Goal: Obtain resource: Obtain resource

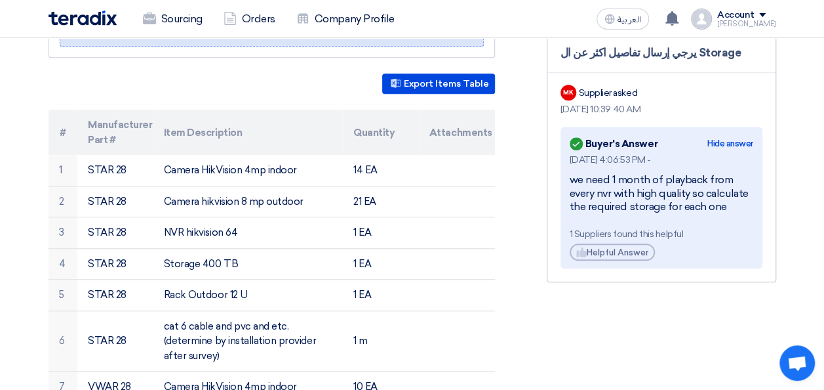
scroll to position [347, 0]
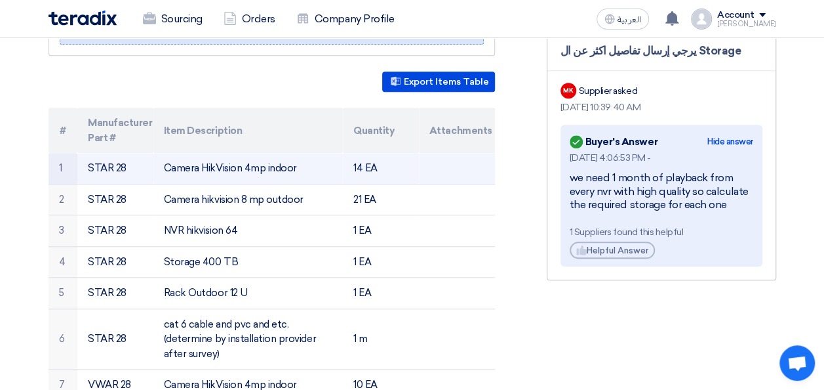
drag, startPoint x: 129, startPoint y: 153, endPoint x: 90, endPoint y: 150, distance: 38.8
click at [90, 153] on td "STAR 28" at bounding box center [115, 168] width 76 height 31
copy td "STAR 28"
drag, startPoint x: 298, startPoint y: 153, endPoint x: 181, endPoint y: 149, distance: 117.4
click at [181, 153] on td "Camera HikVision 4mp indoor" at bounding box center [248, 168] width 190 height 31
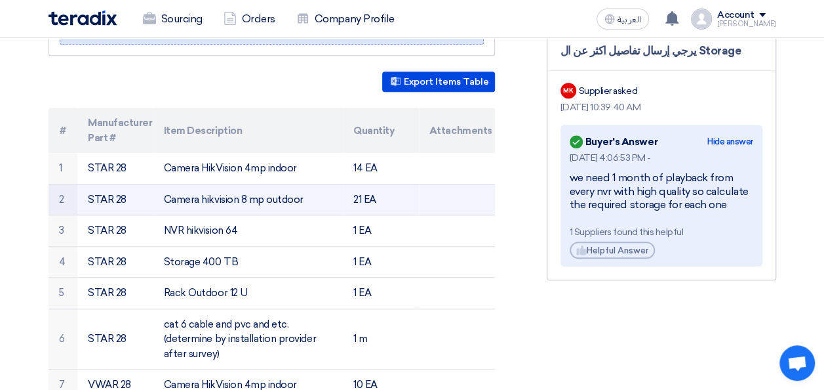
click at [239, 184] on td "Camera hikvision 8 mp outdoor" at bounding box center [248, 199] width 190 height 31
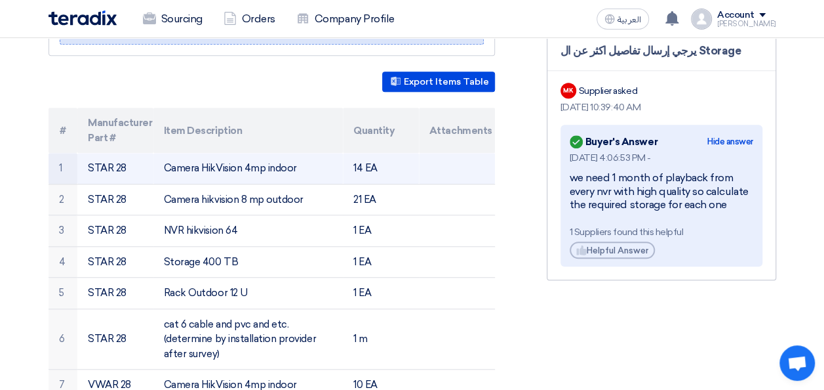
drag, startPoint x: 239, startPoint y: 183, endPoint x: 228, endPoint y: 148, distance: 36.3
click at [228, 153] on td "Camera HikVision 4mp indoor" at bounding box center [248, 168] width 190 height 31
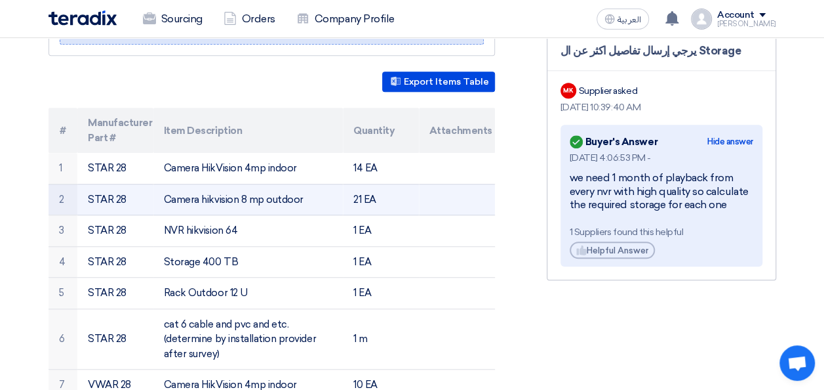
drag, startPoint x: 228, startPoint y: 148, endPoint x: 233, endPoint y: 181, distance: 33.1
click at [233, 184] on td "Camera hikvision 8 mp outdoor" at bounding box center [248, 199] width 190 height 31
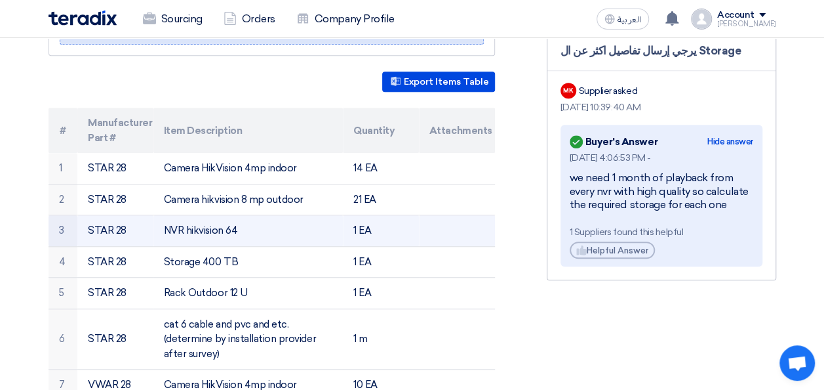
drag, startPoint x: 233, startPoint y: 181, endPoint x: 220, endPoint y: 207, distance: 29.3
click at [220, 215] on td "NVR hikvision 64" at bounding box center [248, 230] width 190 height 31
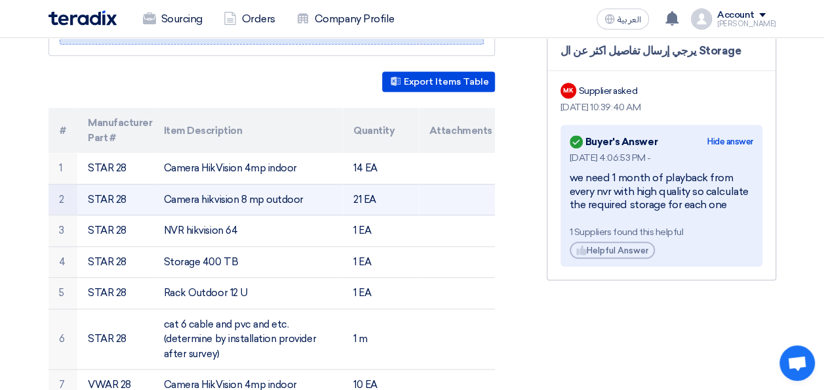
drag, startPoint x: 220, startPoint y: 207, endPoint x: 209, endPoint y: 186, distance: 23.8
click at [209, 186] on td "Camera hikvision 8 mp outdoor" at bounding box center [248, 199] width 190 height 31
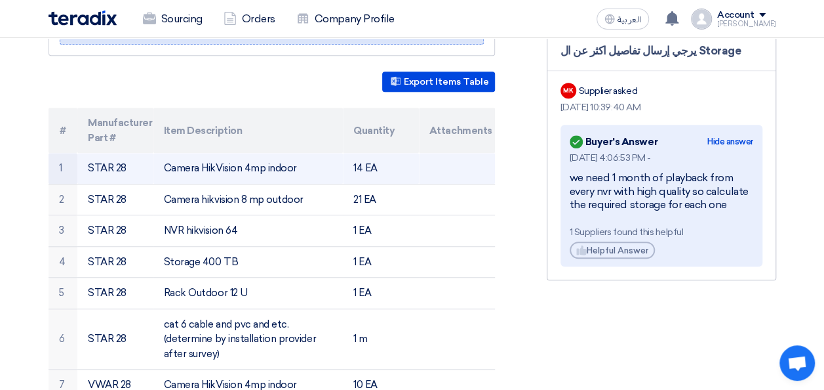
drag, startPoint x: 209, startPoint y: 186, endPoint x: 202, endPoint y: 151, distance: 35.4
click at [202, 153] on td "Camera HikVision 4mp indoor" at bounding box center [248, 168] width 190 height 31
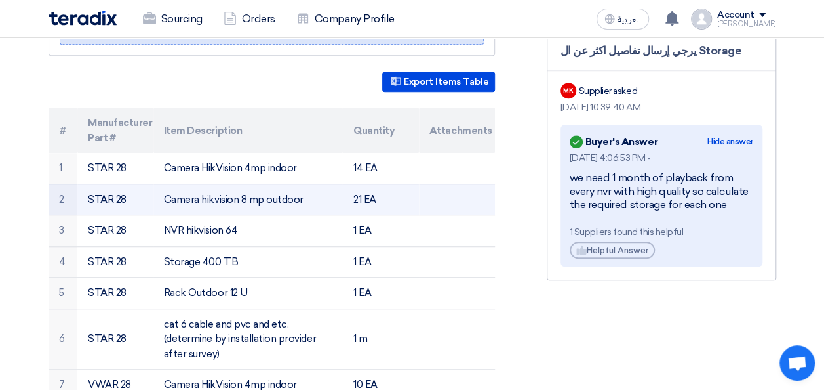
drag, startPoint x: 202, startPoint y: 151, endPoint x: 209, endPoint y: 186, distance: 35.4
click at [209, 186] on td "Camera hikvision 8 mp outdoor" at bounding box center [248, 199] width 190 height 31
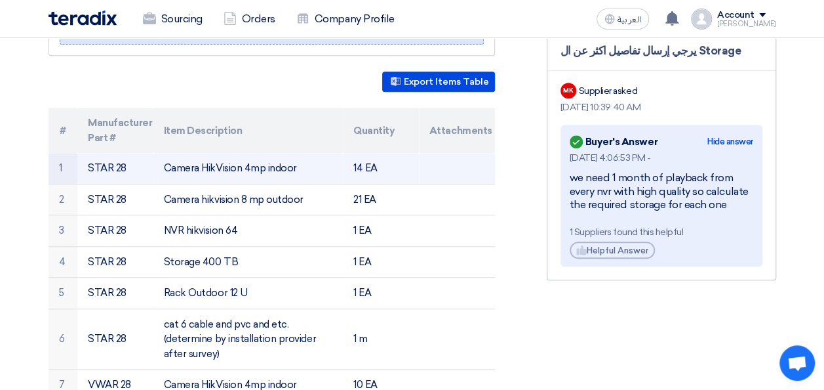
drag, startPoint x: 165, startPoint y: 147, endPoint x: 306, endPoint y: 163, distance: 141.9
click at [306, 163] on td "Camera HikVision 4mp indoor" at bounding box center [248, 168] width 190 height 31
click at [181, 154] on td "Camera HikVision 4mp indoor" at bounding box center [248, 168] width 190 height 31
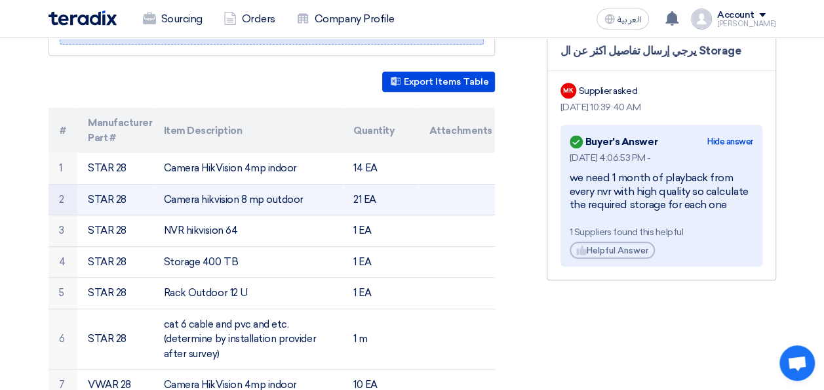
drag, startPoint x: 161, startPoint y: 153, endPoint x: 372, endPoint y: 179, distance: 212.1
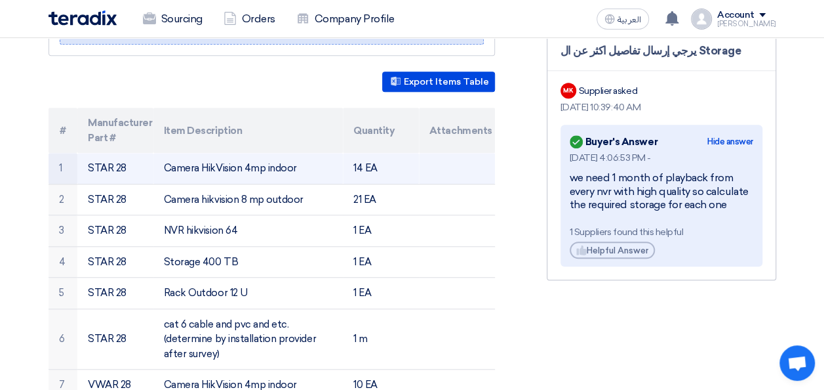
drag, startPoint x: 372, startPoint y: 179, endPoint x: 276, endPoint y: 160, distance: 97.6
click at [276, 160] on td "Camera HikVision 4mp indoor" at bounding box center [248, 168] width 190 height 31
click at [291, 153] on td "Camera HikVision 4mp indoor" at bounding box center [248, 168] width 190 height 31
drag, startPoint x: 299, startPoint y: 152, endPoint x: 167, endPoint y: 152, distance: 132.5
click at [167, 153] on td "Camera HikVision 4mp indoor" at bounding box center [248, 168] width 190 height 31
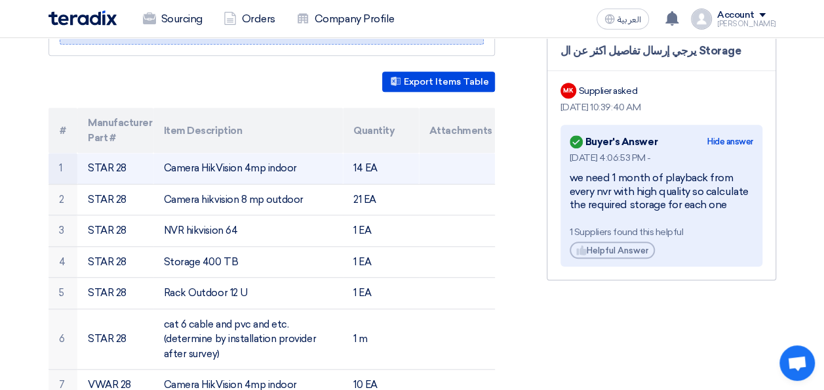
copy td "Camera HikVision 4mp indoor"
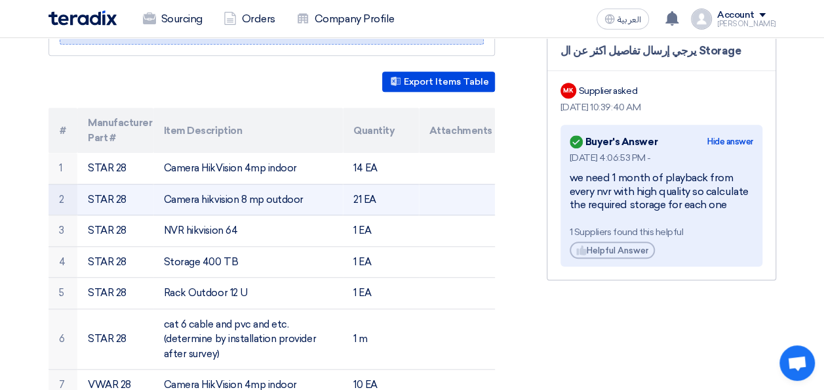
click at [292, 185] on td "Camera hikvision 8 mp outdoor" at bounding box center [248, 199] width 190 height 31
copy tr "Camera hikvision 8 mp outdoor"
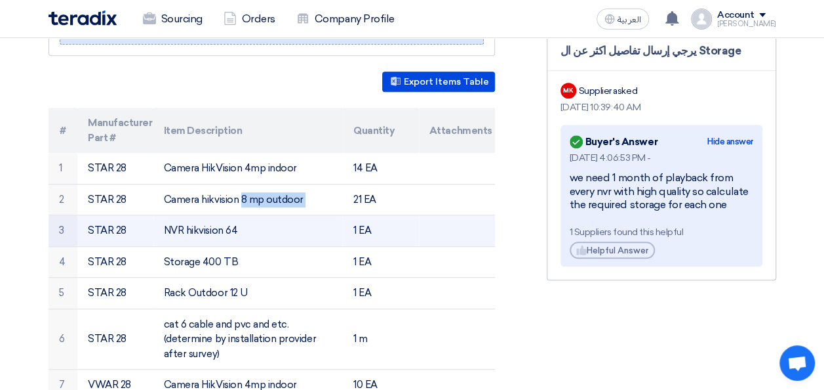
drag, startPoint x: 245, startPoint y: 212, endPoint x: 164, endPoint y: 214, distance: 81.3
click at [164, 215] on td "NVR hikvision 64" at bounding box center [248, 230] width 190 height 31
copy td "NVR hikvision 64"
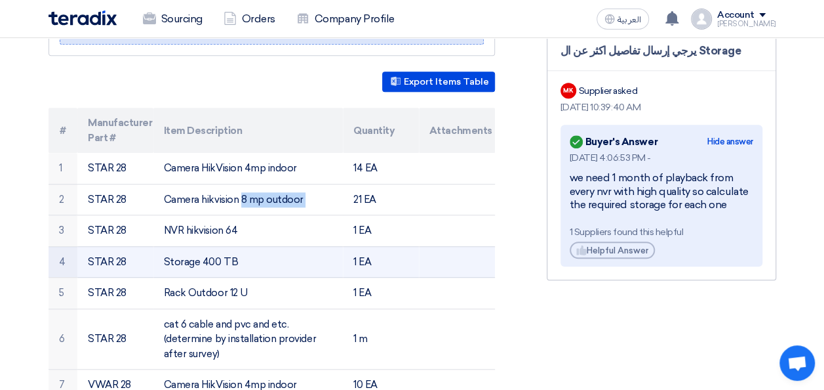
drag, startPoint x: 235, startPoint y: 241, endPoint x: 165, endPoint y: 247, distance: 71.1
click at [165, 247] on td "Storage 400 TB" at bounding box center [248, 261] width 190 height 31
copy td "Storage 400 TB"
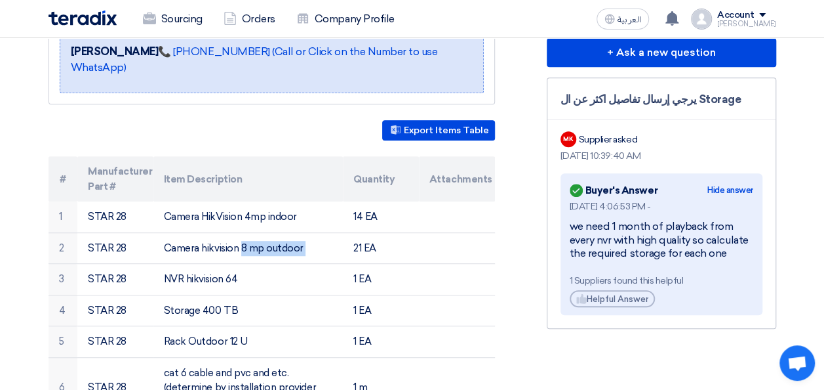
scroll to position [300, 0]
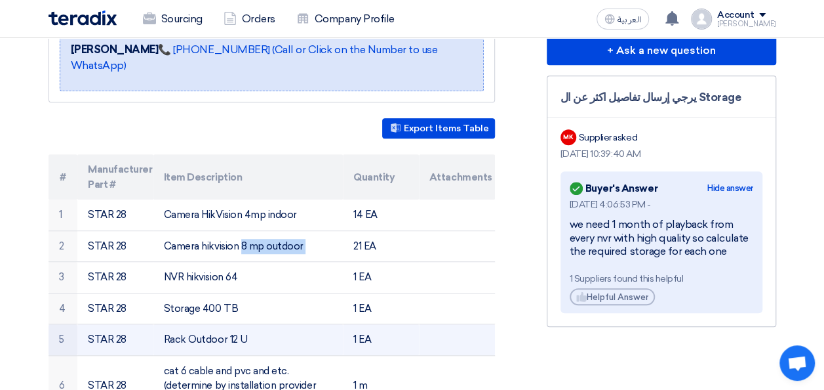
drag, startPoint x: 252, startPoint y: 324, endPoint x: 167, endPoint y: 323, distance: 85.3
click at [167, 324] on td "Rack Outdoor 12 U" at bounding box center [248, 339] width 190 height 31
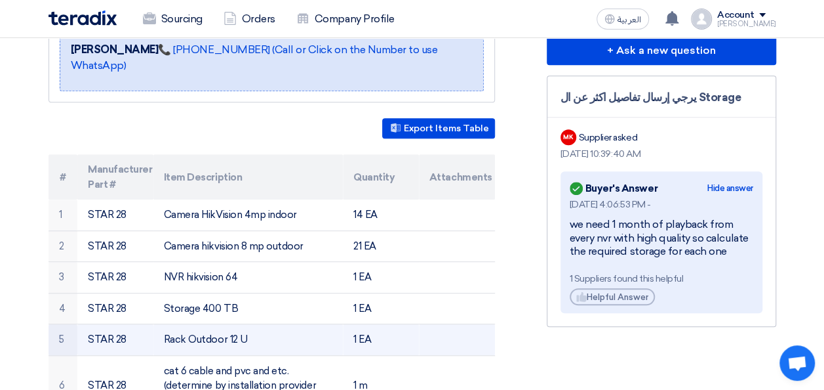
copy tr "Rack Outdoor 12 U"
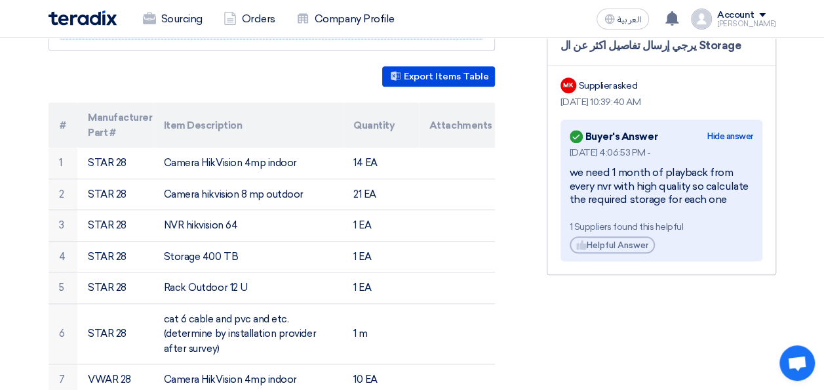
scroll to position [360, 0]
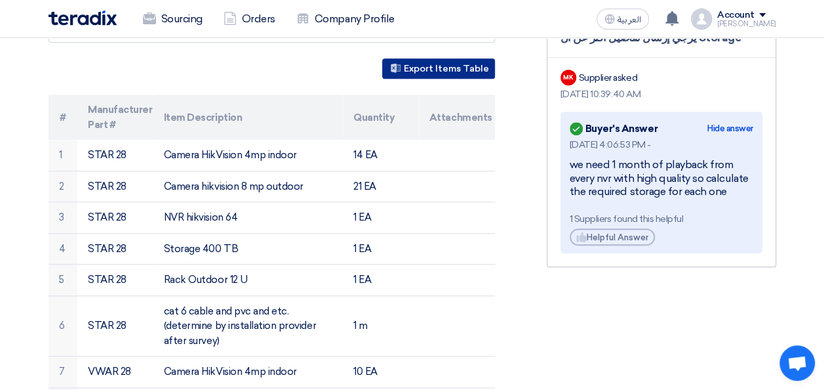
click at [436, 58] on button "Export Items Table" at bounding box center [438, 68] width 113 height 20
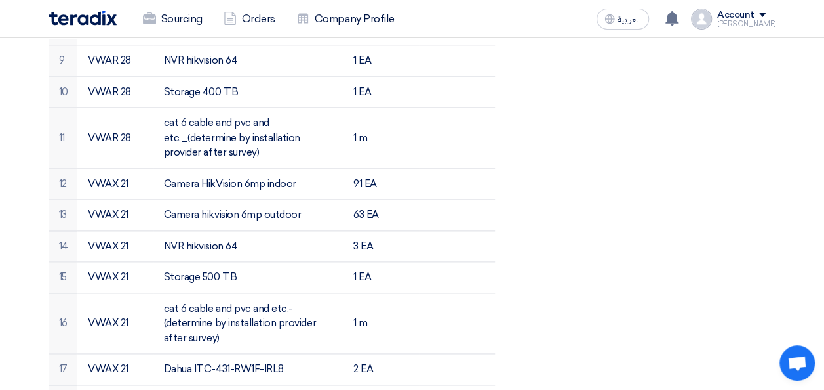
scroll to position [715, 0]
